Goal: Task Accomplishment & Management: Complete application form

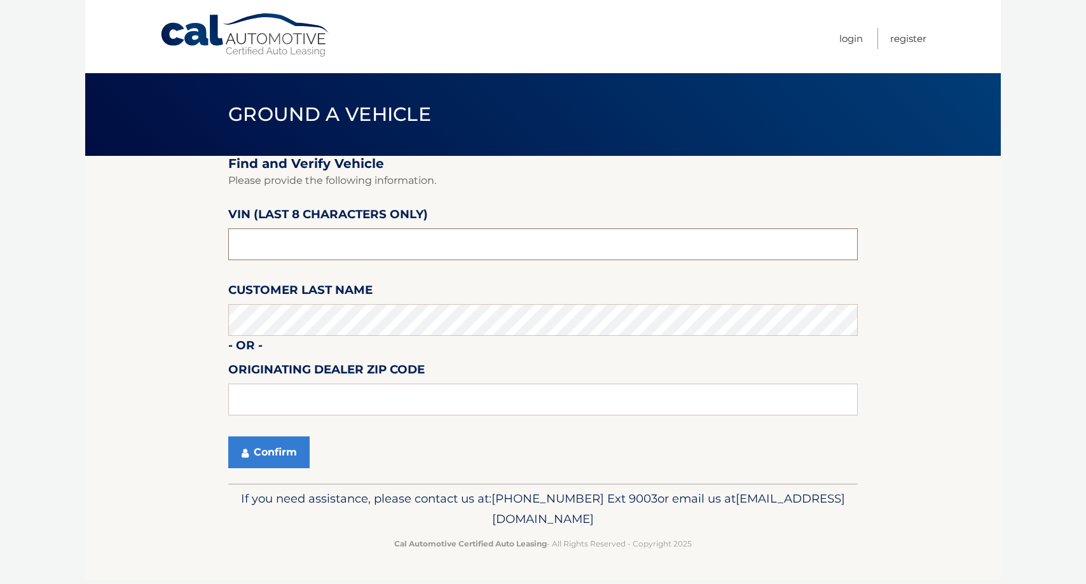
click at [310, 246] on input "text" at bounding box center [543, 244] width 630 height 32
type input "p8233966"
click at [282, 443] on button "Confirm" at bounding box center [268, 452] width 81 height 32
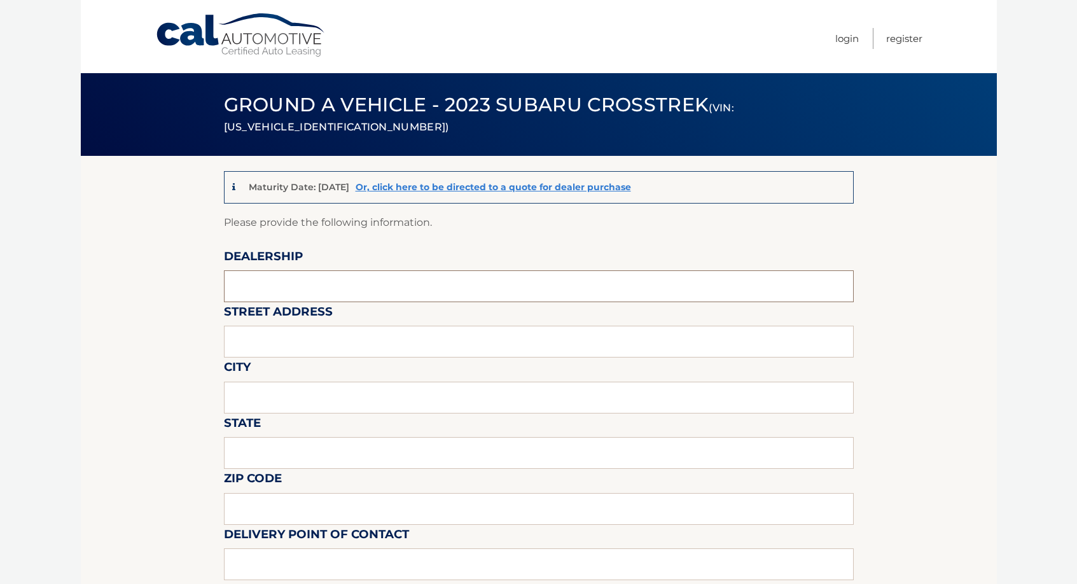
click at [325, 281] on input "text" at bounding box center [539, 286] width 630 height 32
type input "hassett subaru"
type input "3530 SUNRISE HWY"
type input "WANTAGH"
type input "New York"
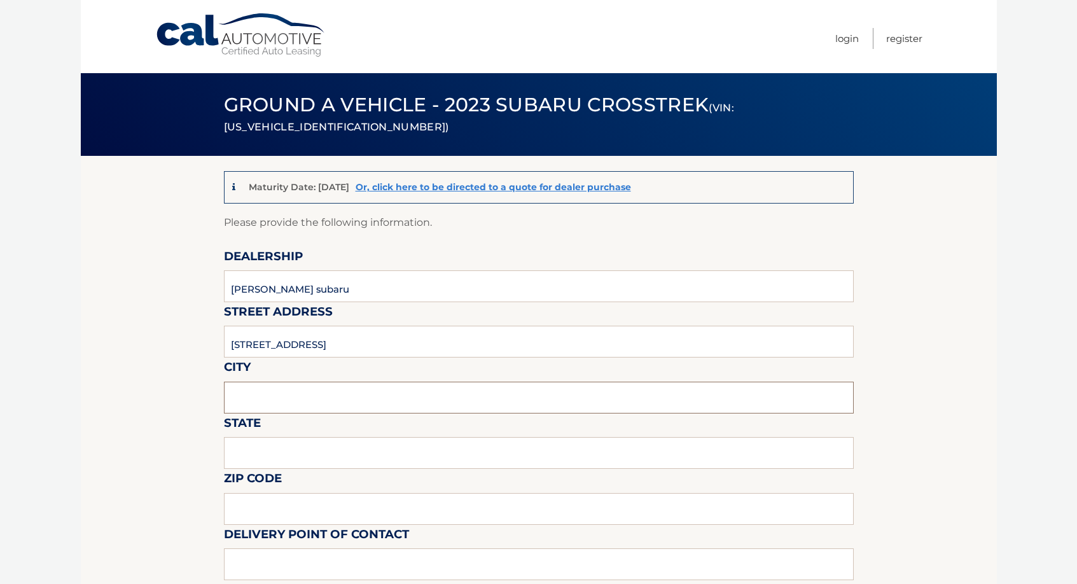
type input "11793-4061"
type input "HASSETT SUBARU - SALES"
type input "5167857800"
type input "lsessa@hassettautomotive.com"
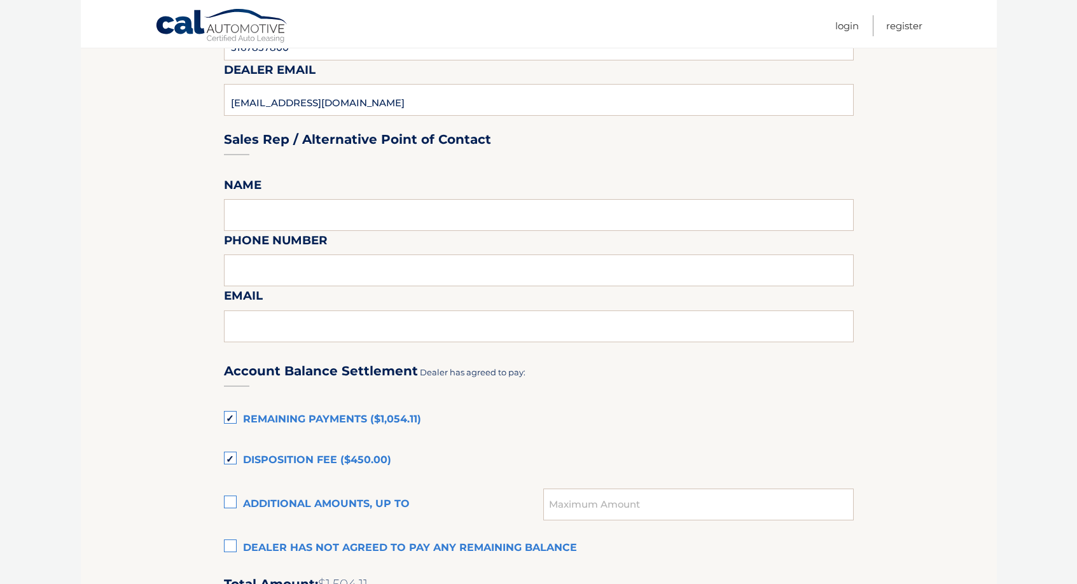
scroll to position [636, 0]
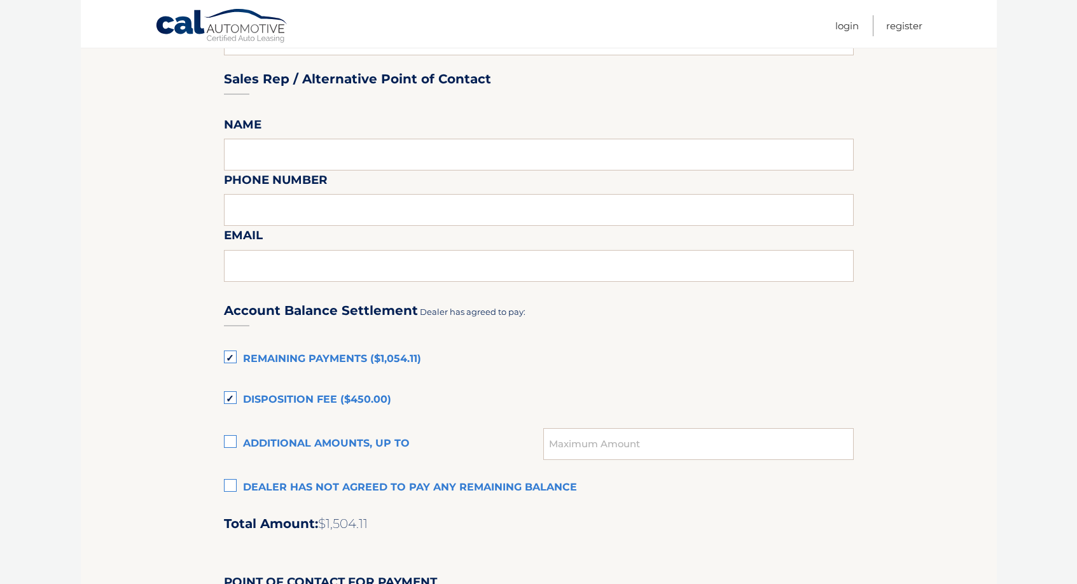
click at [231, 356] on label "Remaining Payments ($1,054.11)" at bounding box center [539, 359] width 630 height 25
click at [0, 0] on input "Remaining Payments ($1,054.11)" at bounding box center [0, 0] width 0 height 0
click at [231, 399] on label "Disposition Fee ($450.00)" at bounding box center [539, 399] width 630 height 25
click at [0, 0] on input "Disposition Fee ($450.00)" at bounding box center [0, 0] width 0 height 0
click at [232, 355] on label "Remaining Payments ($1,054.11)" at bounding box center [539, 359] width 630 height 25
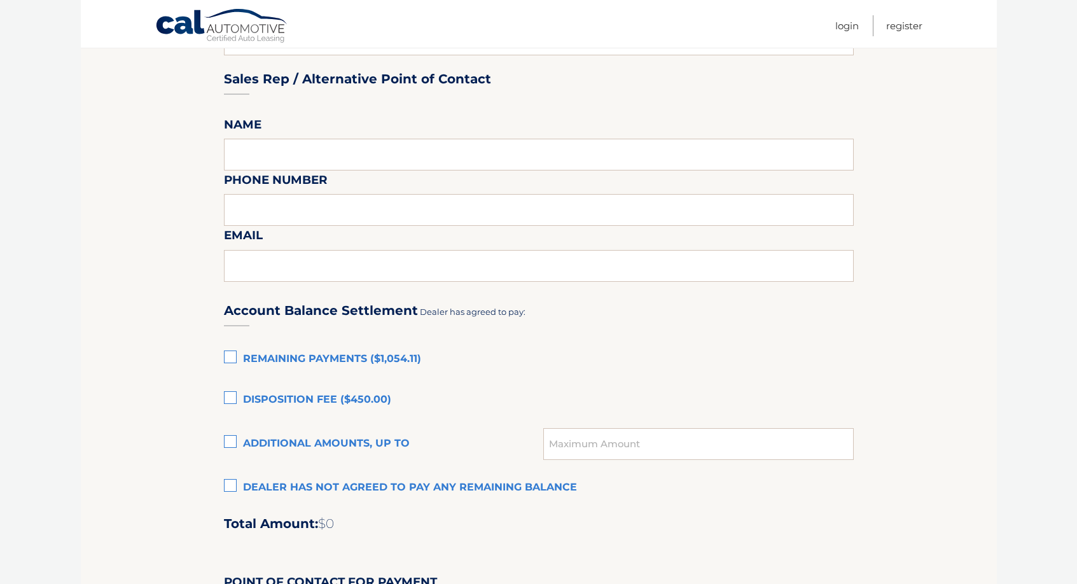
click at [0, 0] on input "Remaining Payments ($1,054.11)" at bounding box center [0, 0] width 0 height 0
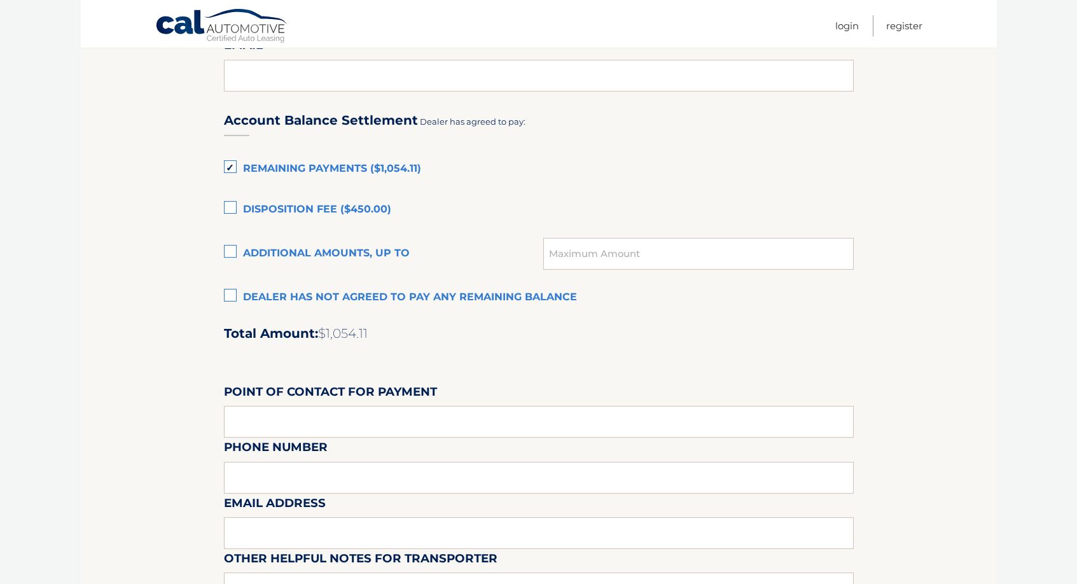
scroll to position [827, 0]
click at [301, 418] on input "text" at bounding box center [539, 421] width 630 height 32
type input "ALI FATTA"
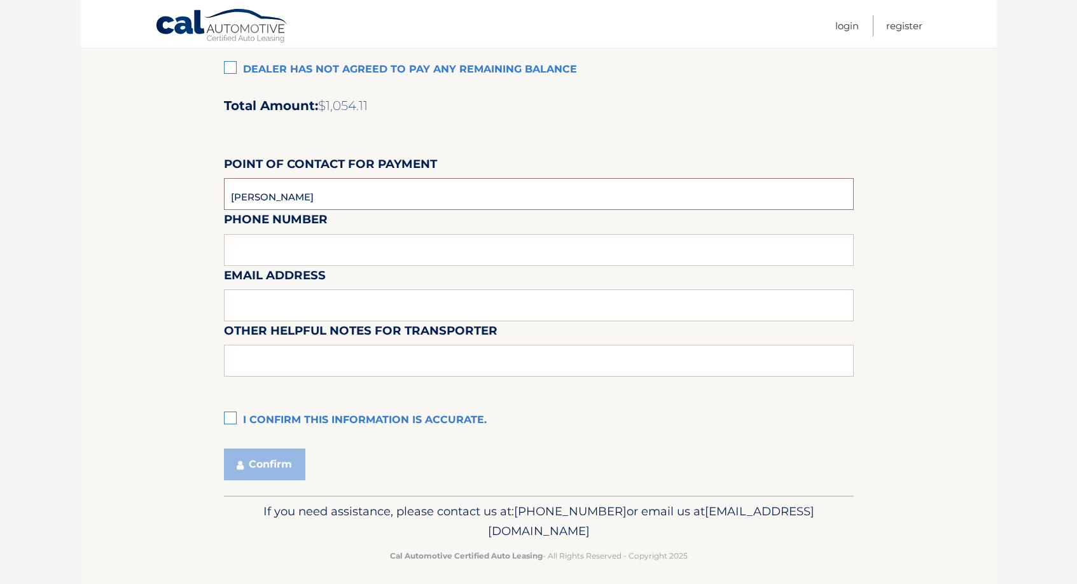
scroll to position [1062, 0]
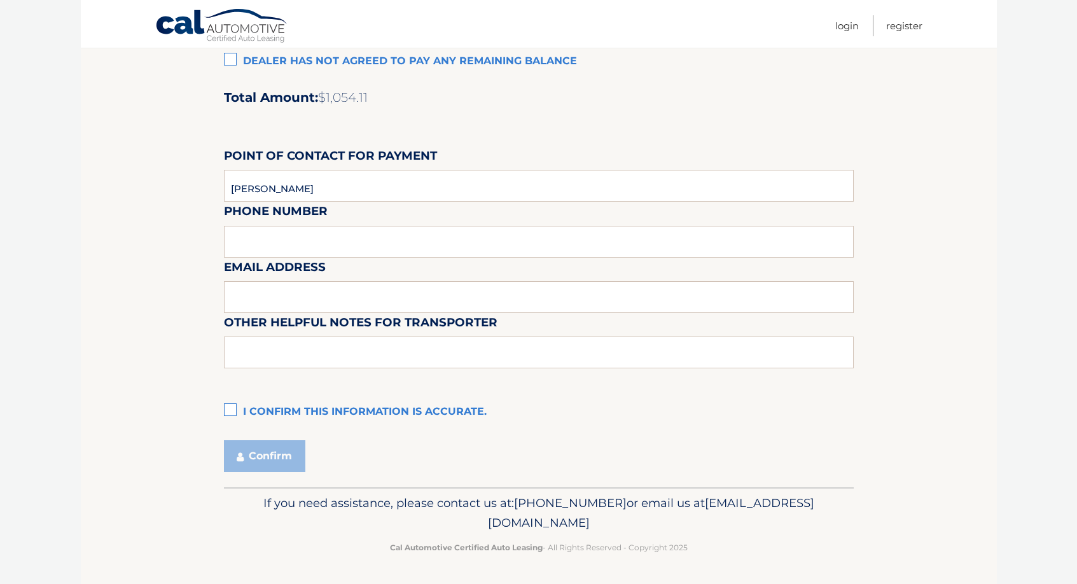
click at [233, 405] on label "I confirm this information is accurate." at bounding box center [539, 411] width 630 height 25
click at [0, 0] on input "I confirm this information is accurate." at bounding box center [0, 0] width 0 height 0
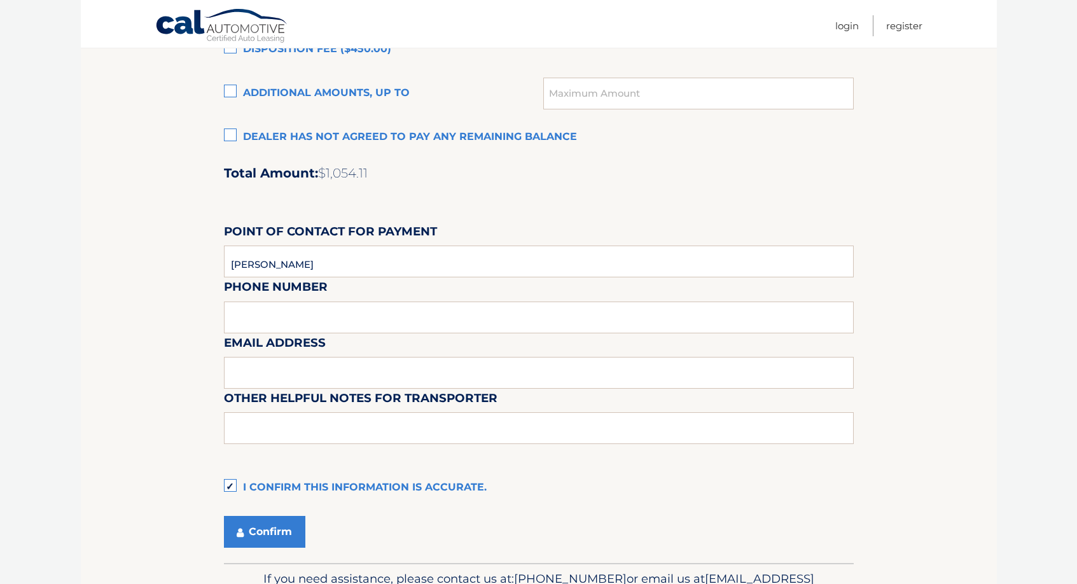
scroll to position [999, 0]
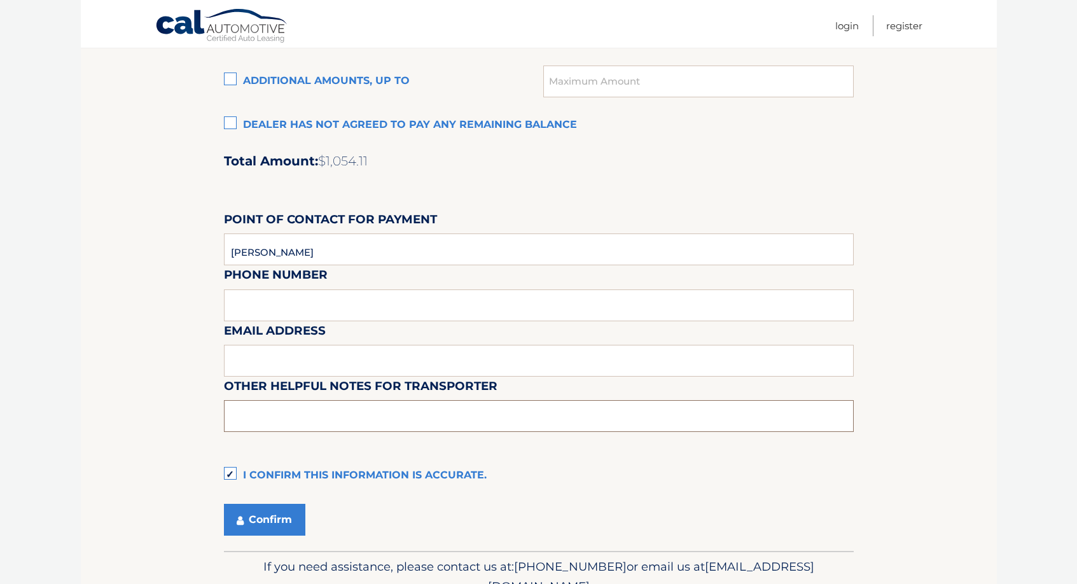
click at [328, 418] on input "text" at bounding box center [539, 416] width 630 height 32
type input "CAR IS AT OUT LEASE RETURN LOT. 1886 SEAFORD AVE, WANTAGH NY. CALL TO CONFIRM P…"
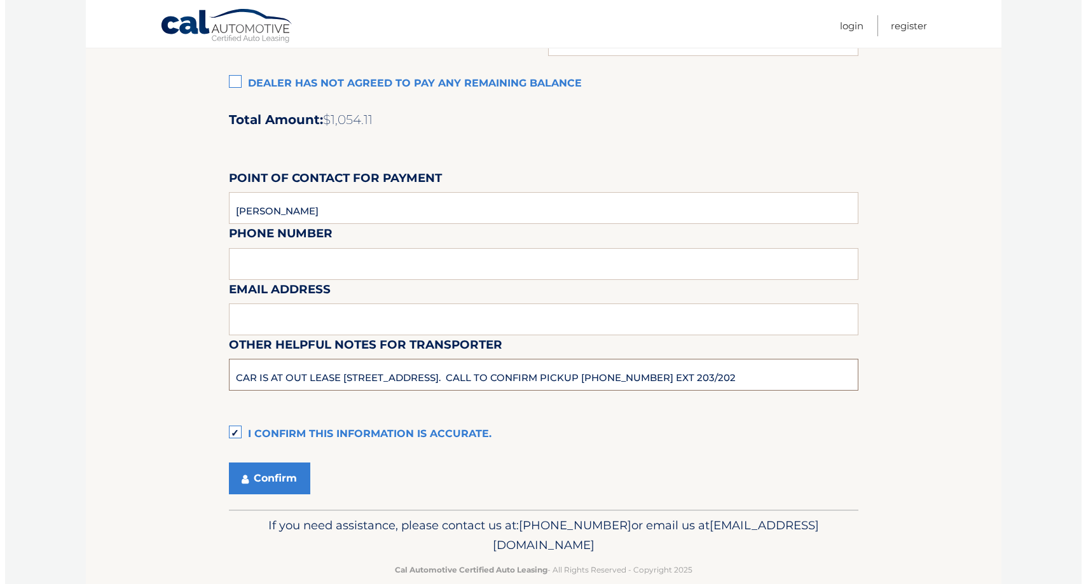
scroll to position [1062, 0]
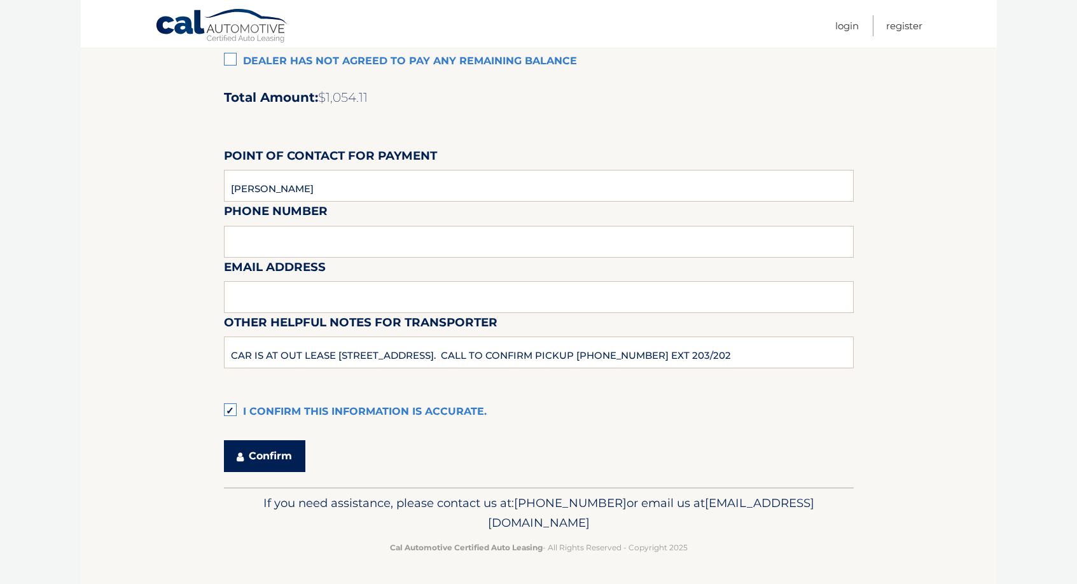
click at [270, 454] on button "Confirm" at bounding box center [264, 456] width 81 height 32
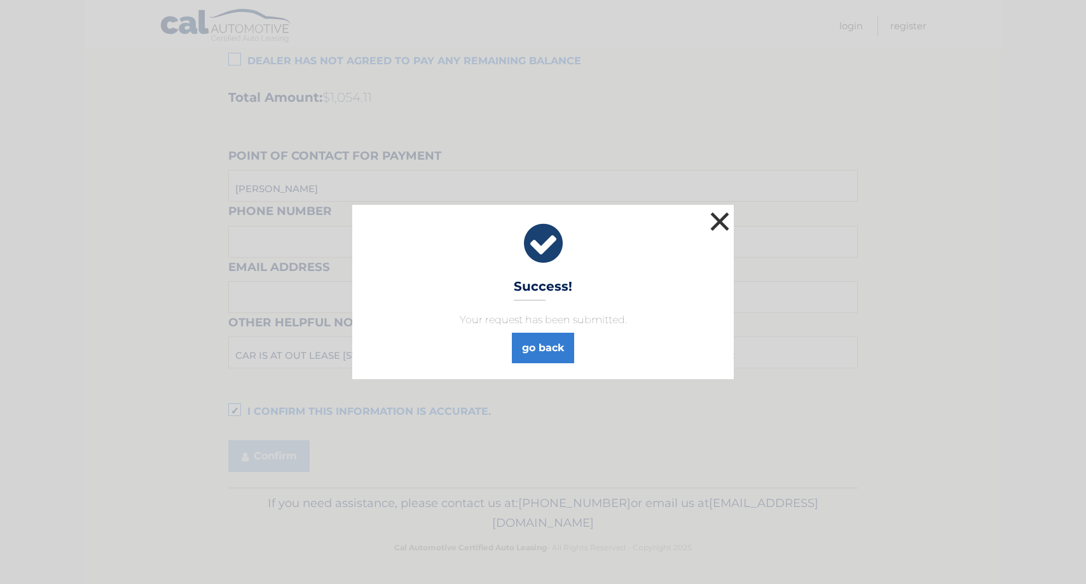
click at [718, 219] on button "×" at bounding box center [719, 221] width 25 height 25
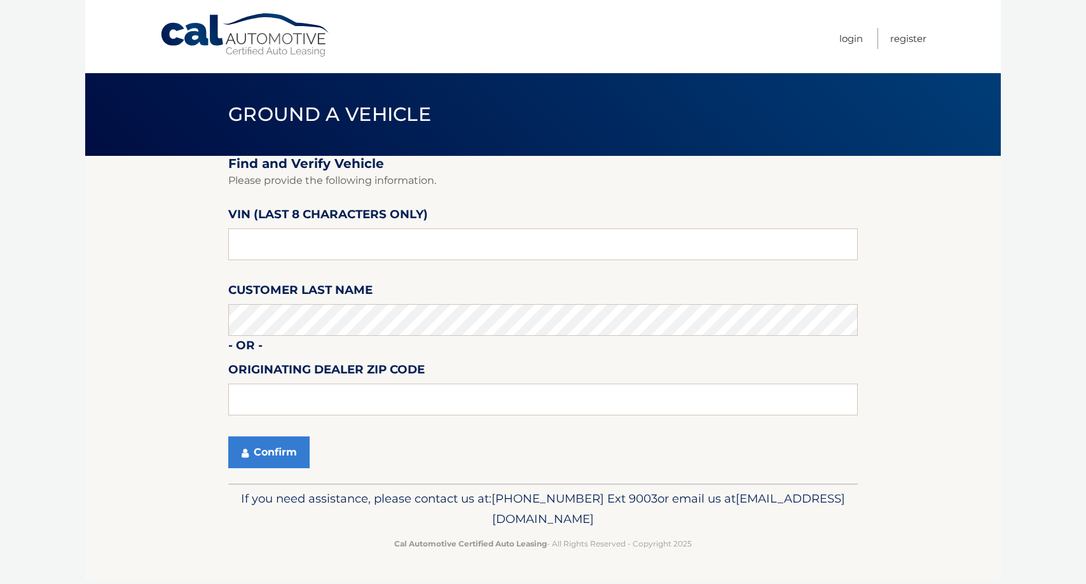
click at [957, 369] on section "Find and Verify Vehicle Please provide the following information. VIN (last 8 c…" at bounding box center [543, 320] width 916 height 328
